Goal: Task Accomplishment & Management: Use online tool/utility

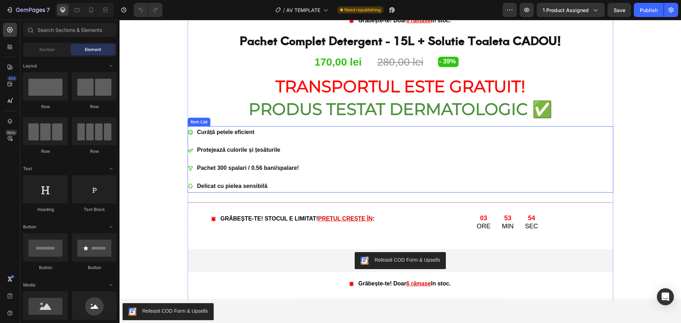
scroll to position [461, 0]
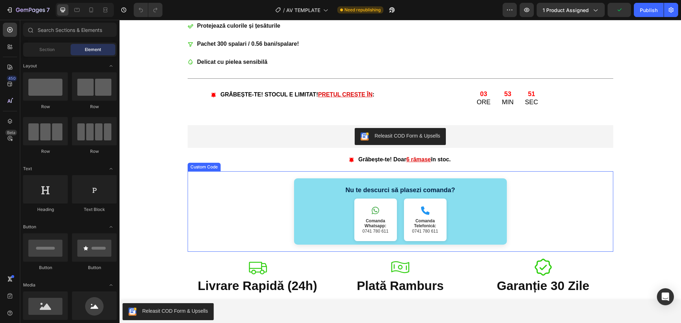
click at [571, 211] on div "Nu te descurci să plasezi comanda? Comanda Whatsapp: [PHONE_NUMBER] Comanda Tel…" at bounding box center [401, 212] width 426 height 66
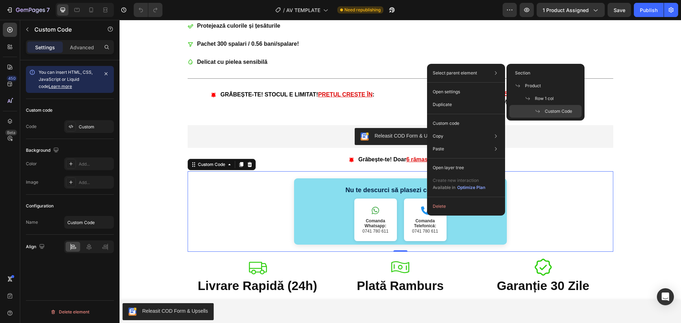
click at [250, 215] on div "Nu te descurci să plasezi comanda? Comanda Whatsapp: [PHONE_NUMBER] Comanda Tel…" at bounding box center [401, 212] width 426 height 66
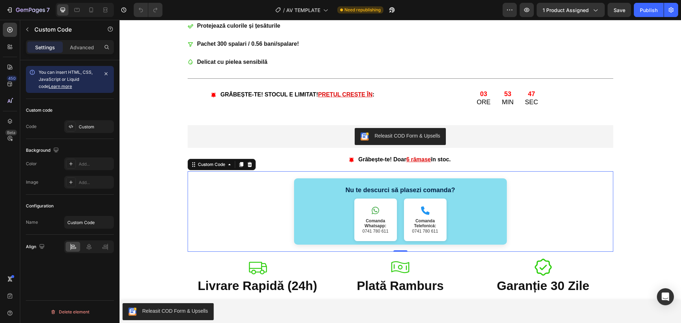
click at [250, 215] on div "Nu te descurci să plasezi comanda? Comanda Whatsapp: [PHONE_NUMBER] Comanda Tel…" at bounding box center [401, 212] width 426 height 66
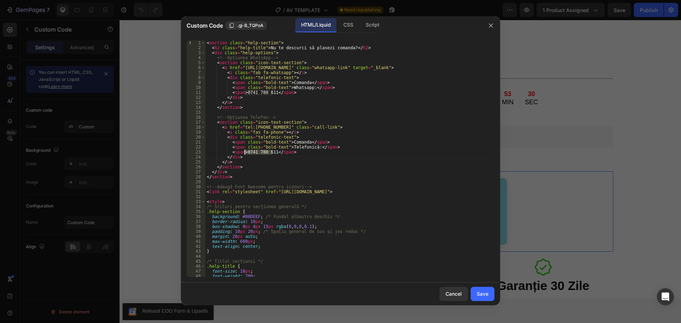
drag, startPoint x: 271, startPoint y: 152, endPoint x: 308, endPoint y: 161, distance: 37.4
click at [245, 152] on div "< section class = "help-section" > < h2 class = "help-title" > Nu te descurci s…" at bounding box center [347, 163] width 284 height 247
paste textarea "52427458"
click at [261, 154] on div "< section class = "help-section" > < h2 class = "help-title" > Nu te descurci s…" at bounding box center [347, 163] width 284 height 247
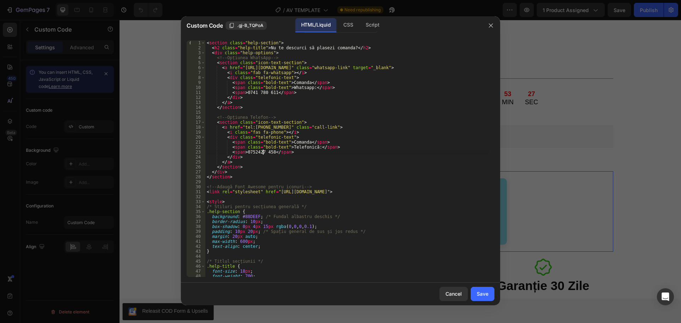
click at [253, 152] on div "< section class = "help-section" > < h2 class = "help-title" > Nu te descurci s…" at bounding box center [347, 163] width 284 height 247
drag, startPoint x: 257, startPoint y: 129, endPoint x: 279, endPoint y: 126, distance: 22.9
click at [279, 126] on div "< section class = "help-section" > < h2 class = "help-title" > Nu te descurci s…" at bounding box center [347, 163] width 284 height 247
paste textarea "52427458"
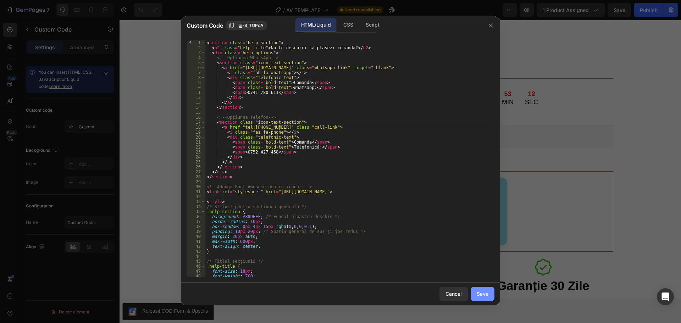
type textarea "<a href="tel:[PHONE_NUMBER]" class="call-link">"
click at [479, 296] on div "Save" at bounding box center [483, 293] width 12 height 7
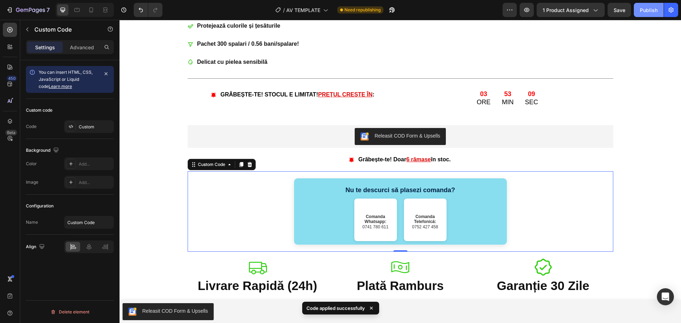
click at [653, 10] on div "Publish" at bounding box center [649, 9] width 18 height 7
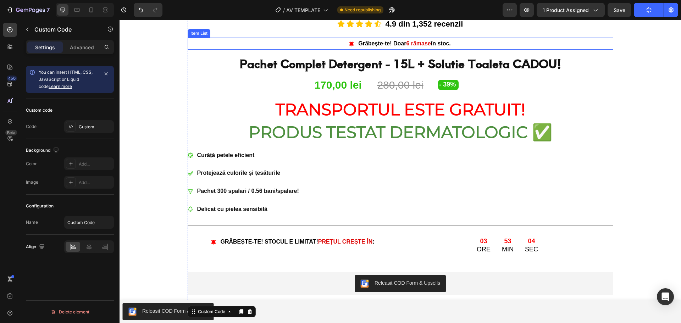
scroll to position [497, 0]
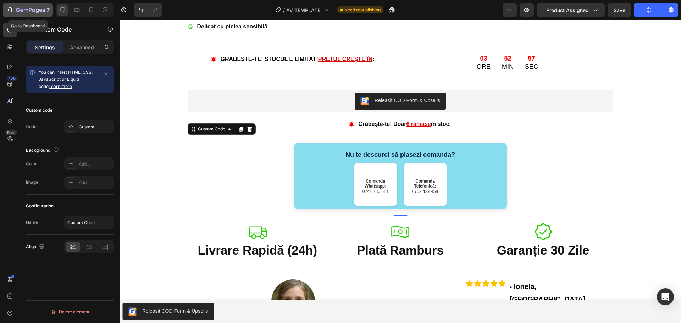
click at [12, 7] on icon "button" at bounding box center [9, 9] width 7 height 7
